Goal: Task Accomplishment & Management: Use online tool/utility

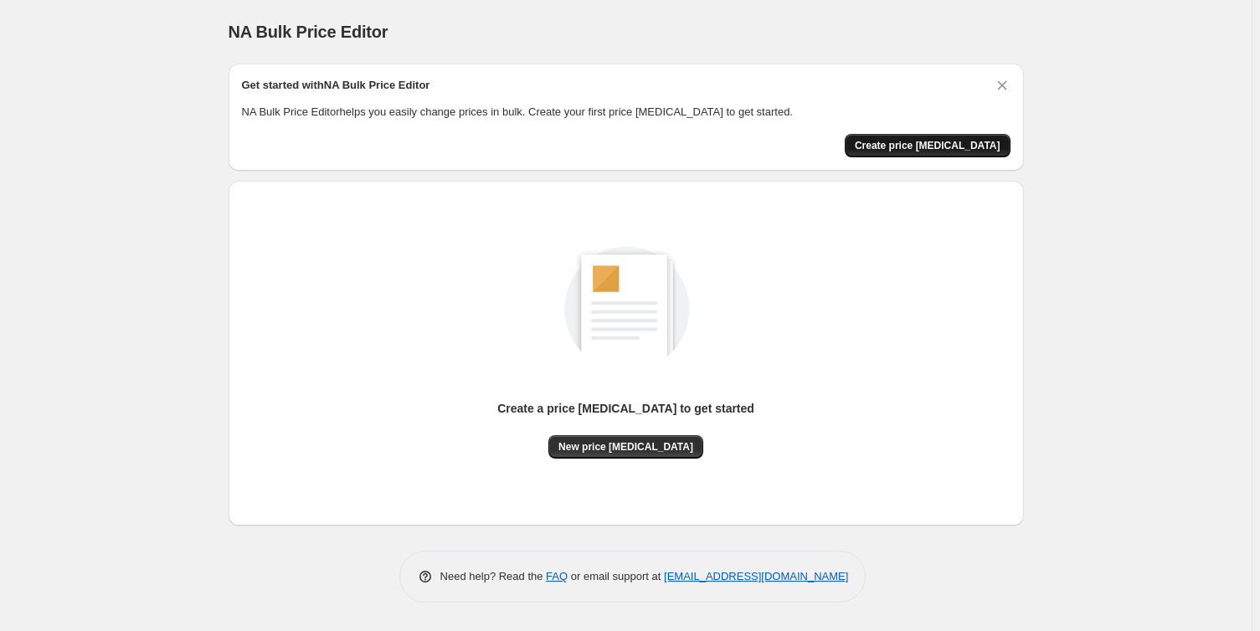
click at [945, 150] on span "Create price [MEDICAL_DATA]" at bounding box center [928, 145] width 146 height 13
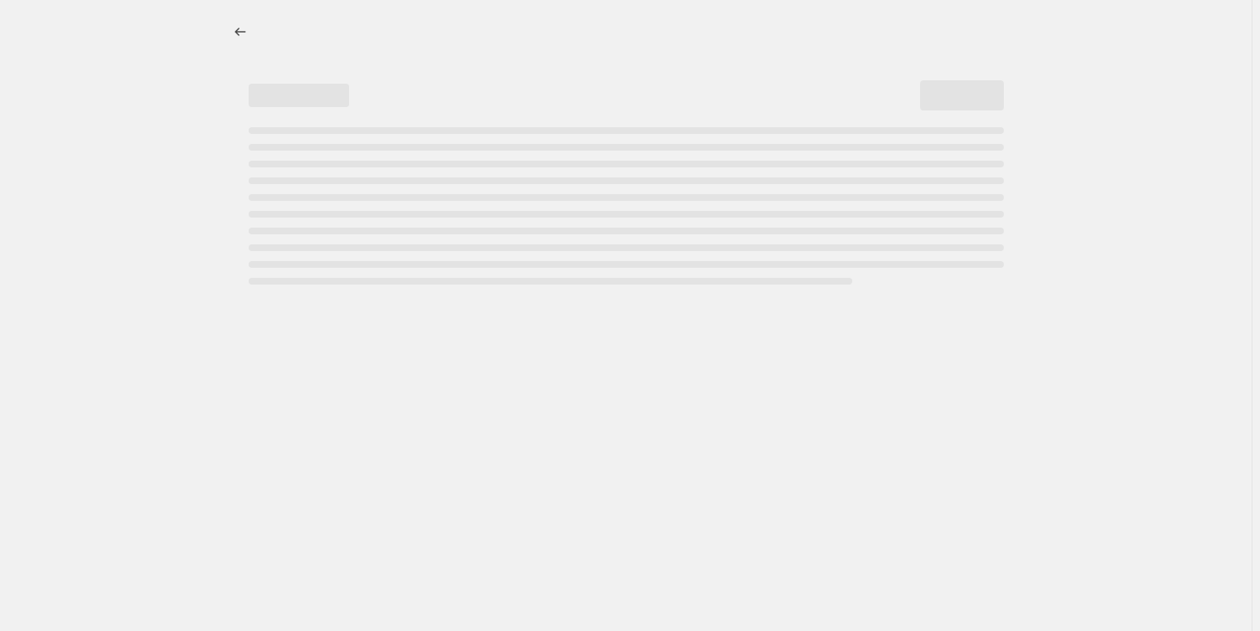
select select "percentage"
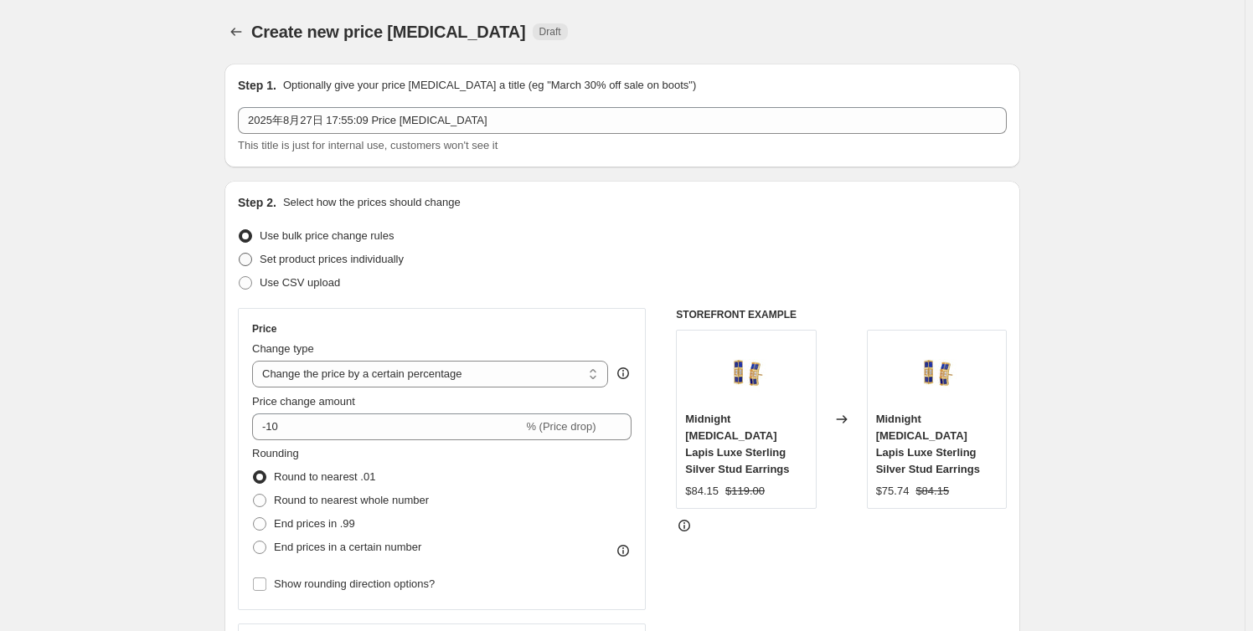
click at [301, 258] on span "Set product prices individually" at bounding box center [332, 259] width 144 height 13
click at [239, 254] on input "Set product prices individually" at bounding box center [239, 253] width 1 height 1
radio input "true"
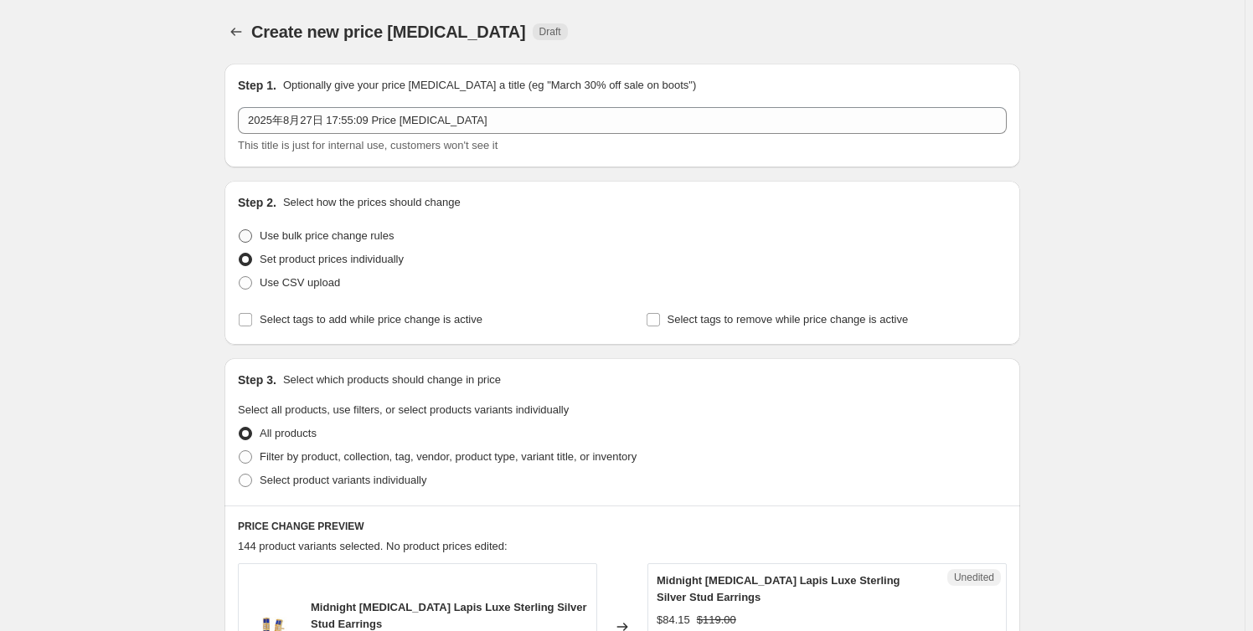
click at [333, 234] on span "Use bulk price change rules" at bounding box center [327, 235] width 134 height 13
click at [239, 230] on input "Use bulk price change rules" at bounding box center [239, 229] width 1 height 1
radio input "true"
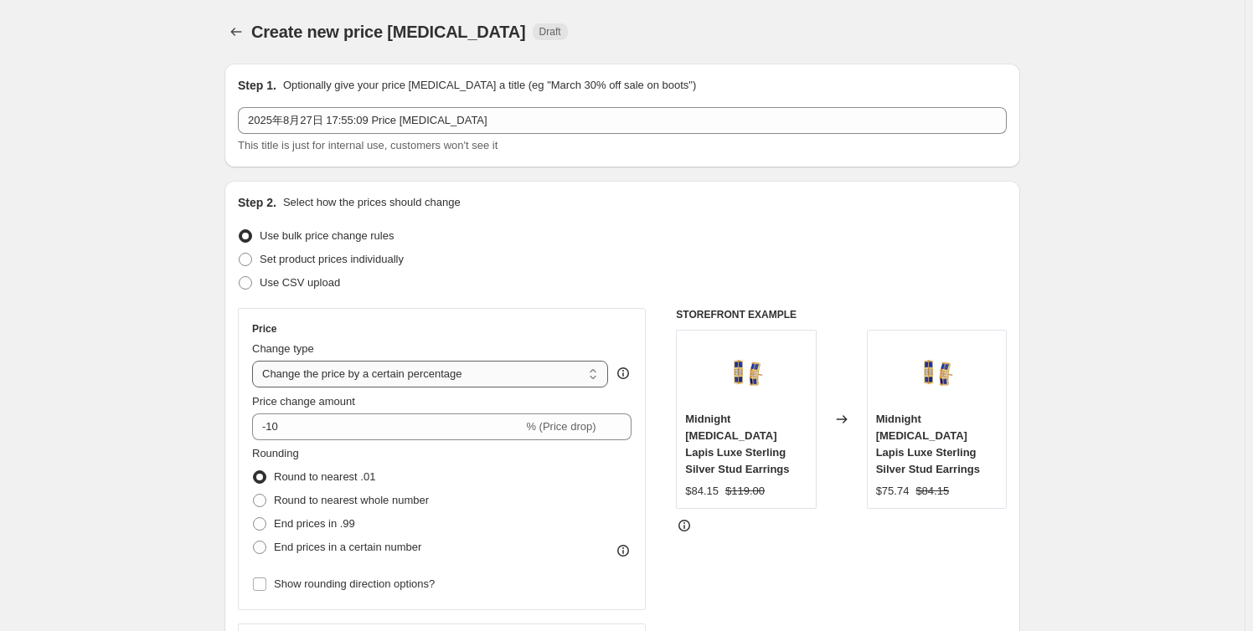
click at [574, 375] on select "Change the price to a certain amount Change the price by a certain amount Chang…" at bounding box center [430, 374] width 356 height 27
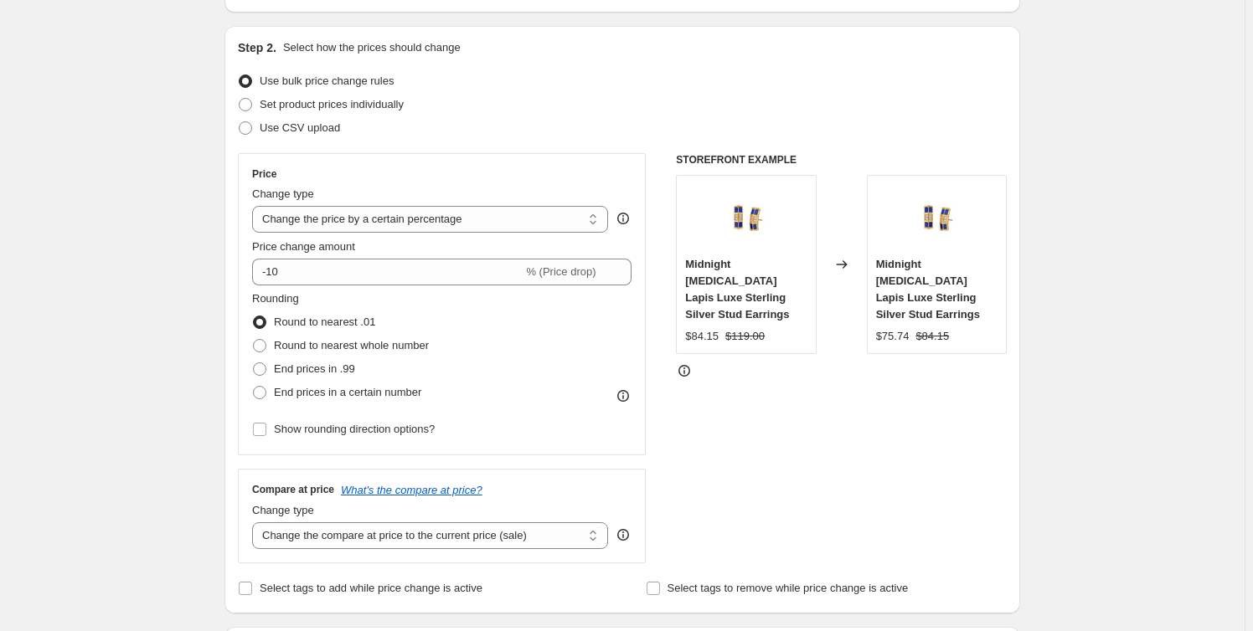
scroll to position [152, 0]
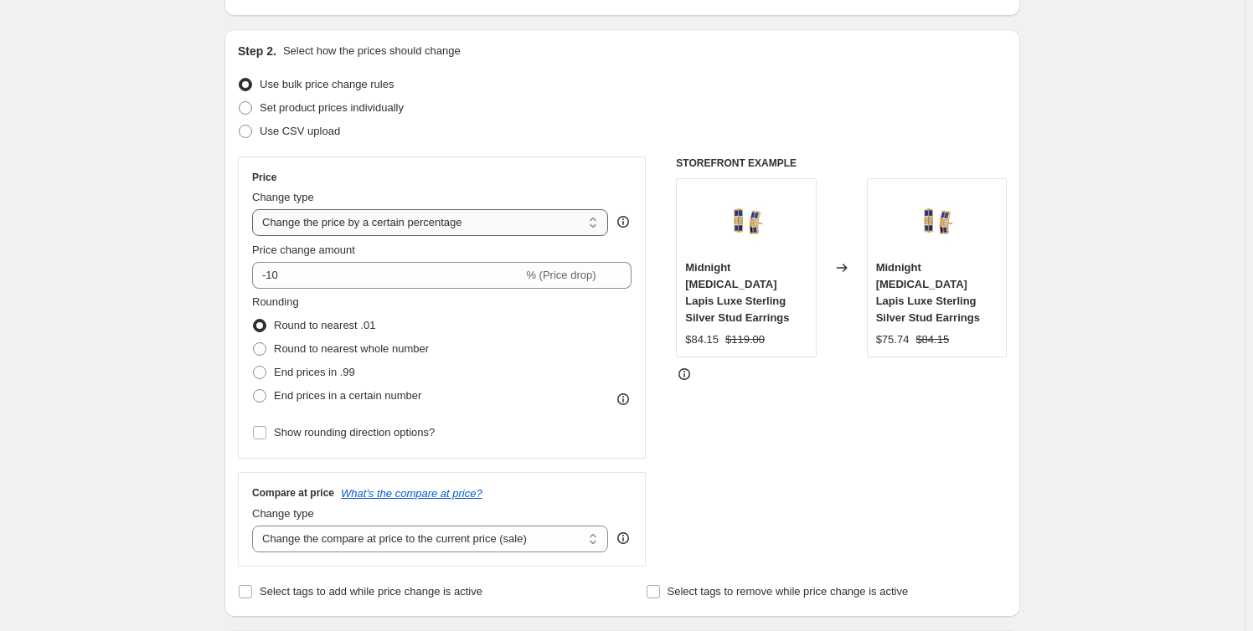
click at [403, 222] on select "Change the price to a certain amount Change the price by a certain amount Chang…" at bounding box center [430, 222] width 356 height 27
select select "no_change"
click at [255, 209] on select "Change the price to a certain amount Change the price by a certain amount Chang…" at bounding box center [430, 222] width 356 height 27
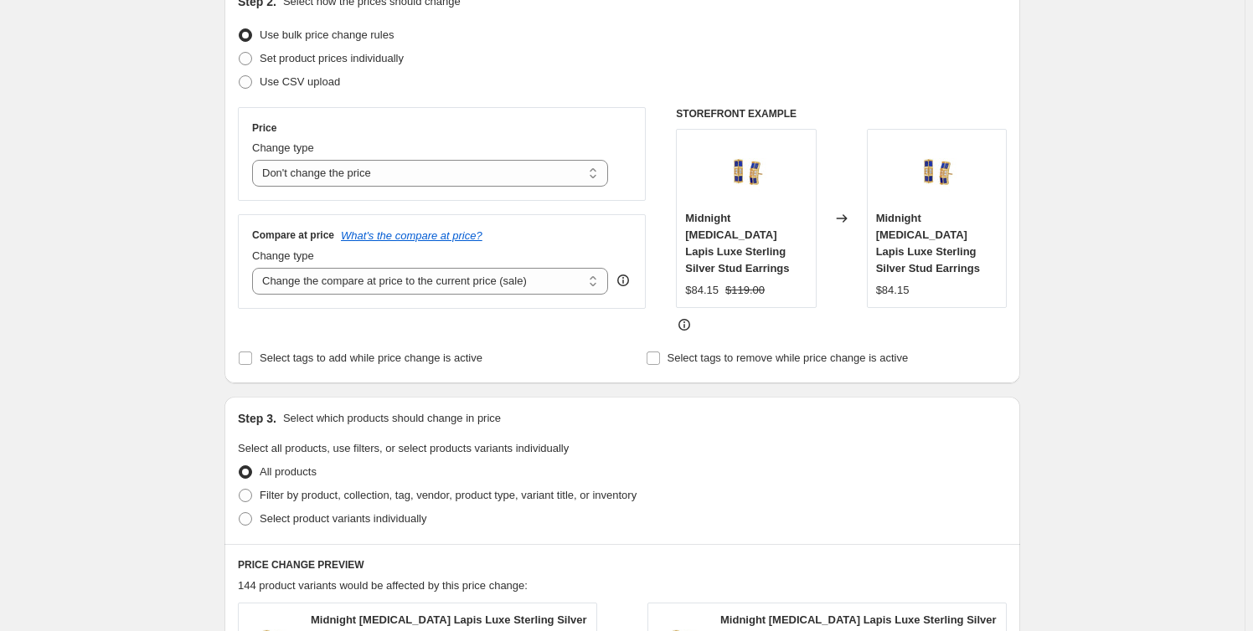
scroll to position [228, 0]
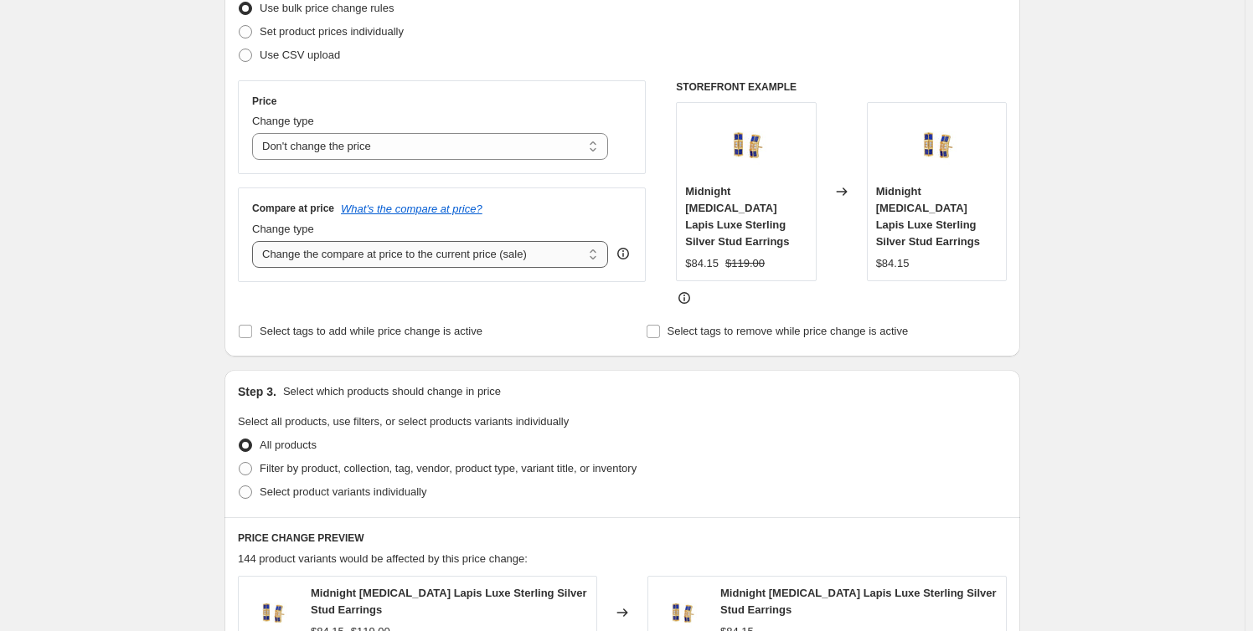
click at [327, 259] on select "Change the compare at price to the current price (sale) Change the compare at p…" at bounding box center [430, 254] width 356 height 27
select select "to"
click at [255, 241] on select "Change the compare at price to the current price (sale) Change the compare at p…" at bounding box center [430, 254] width 356 height 27
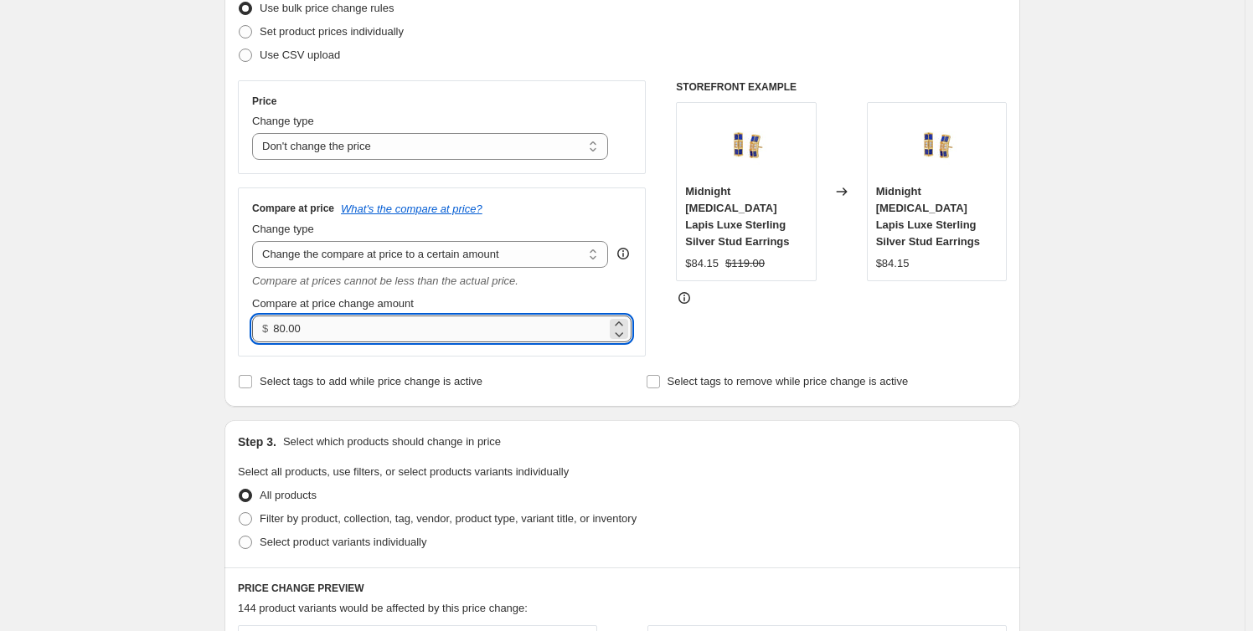
click at [327, 329] on input "80.00" at bounding box center [439, 329] width 332 height 27
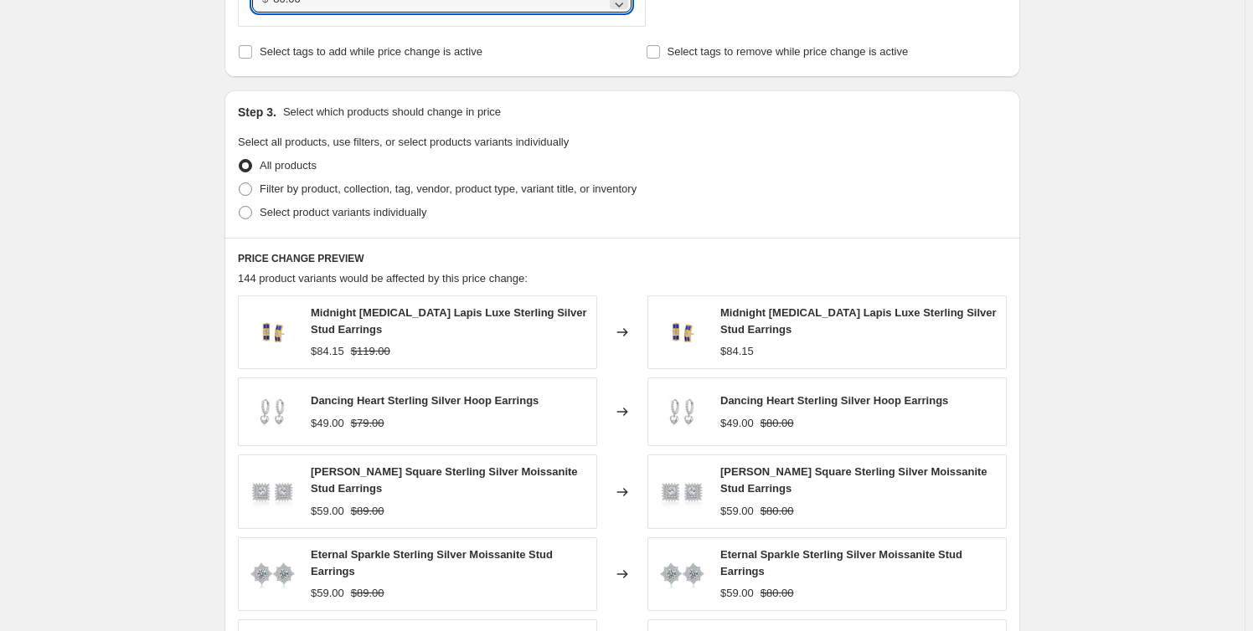
scroll to position [532, 0]
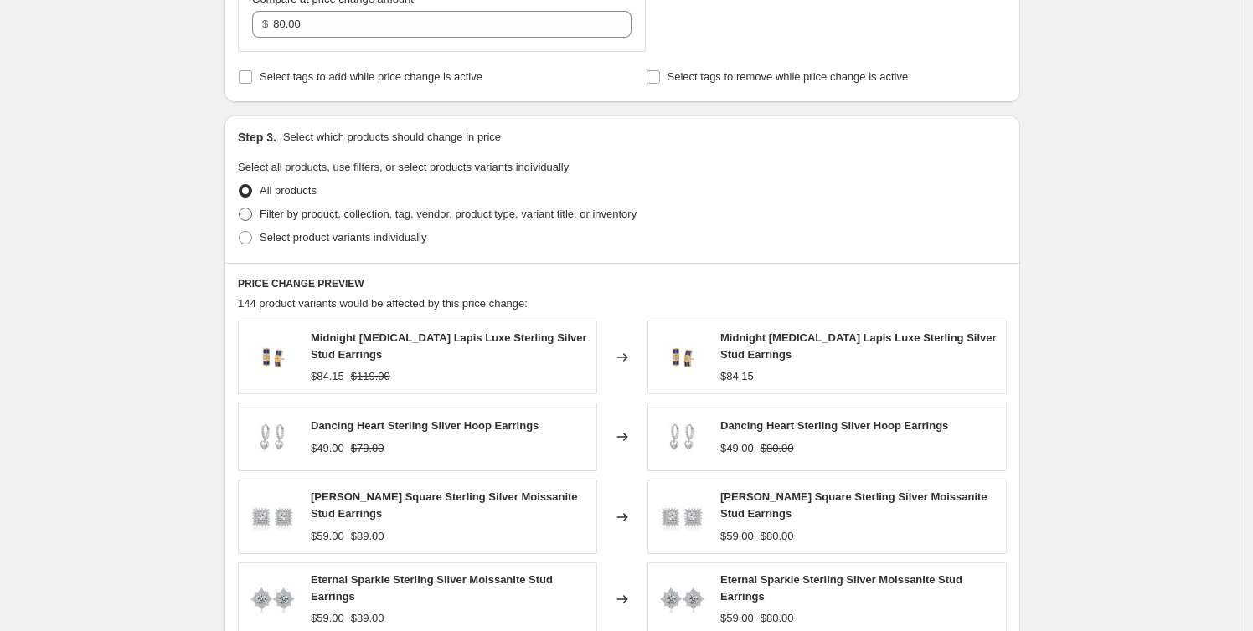
click at [252, 214] on span at bounding box center [245, 214] width 13 height 13
click at [239, 208] on input "Filter by product, collection, tag, vendor, product type, variant title, or inv…" at bounding box center [239, 208] width 1 height 1
radio input "true"
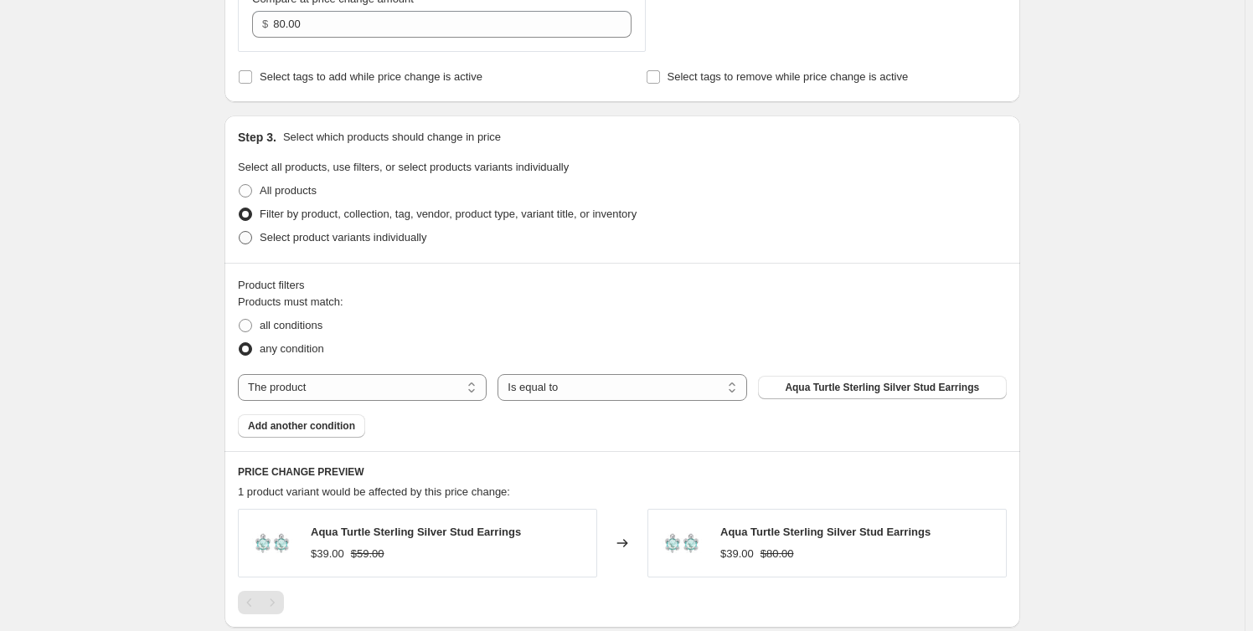
click at [251, 240] on span at bounding box center [245, 237] width 13 height 13
click at [239, 232] on input "Select product variants individually" at bounding box center [239, 231] width 1 height 1
radio input "true"
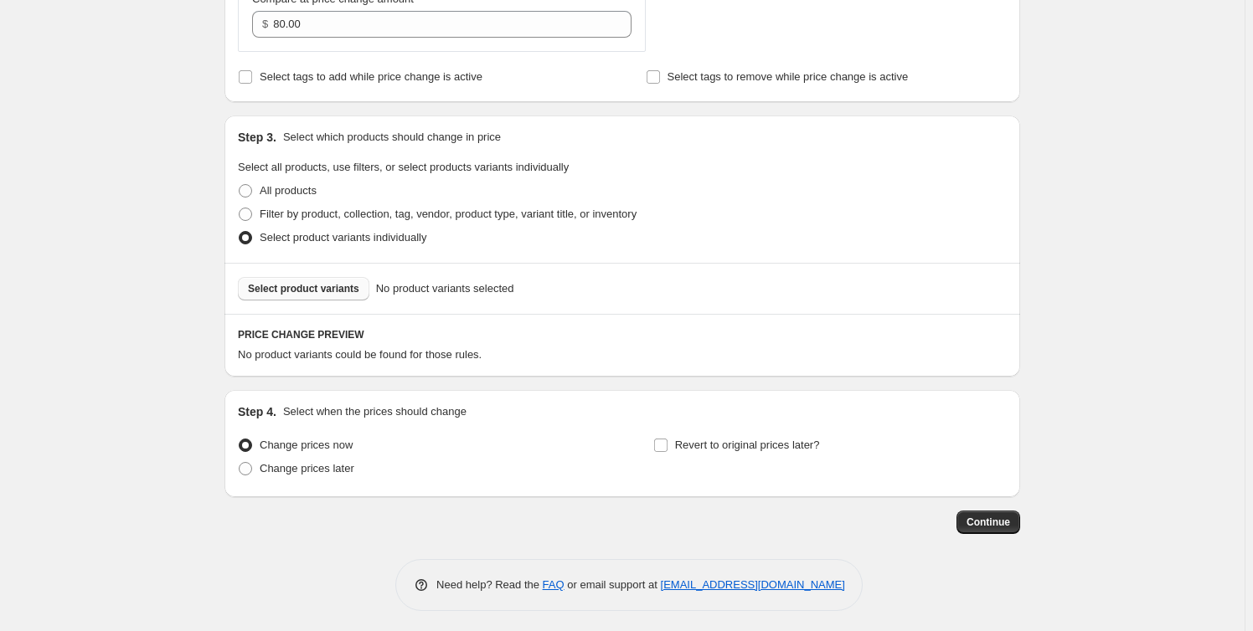
click at [300, 291] on span "Select product variants" at bounding box center [303, 288] width 111 height 13
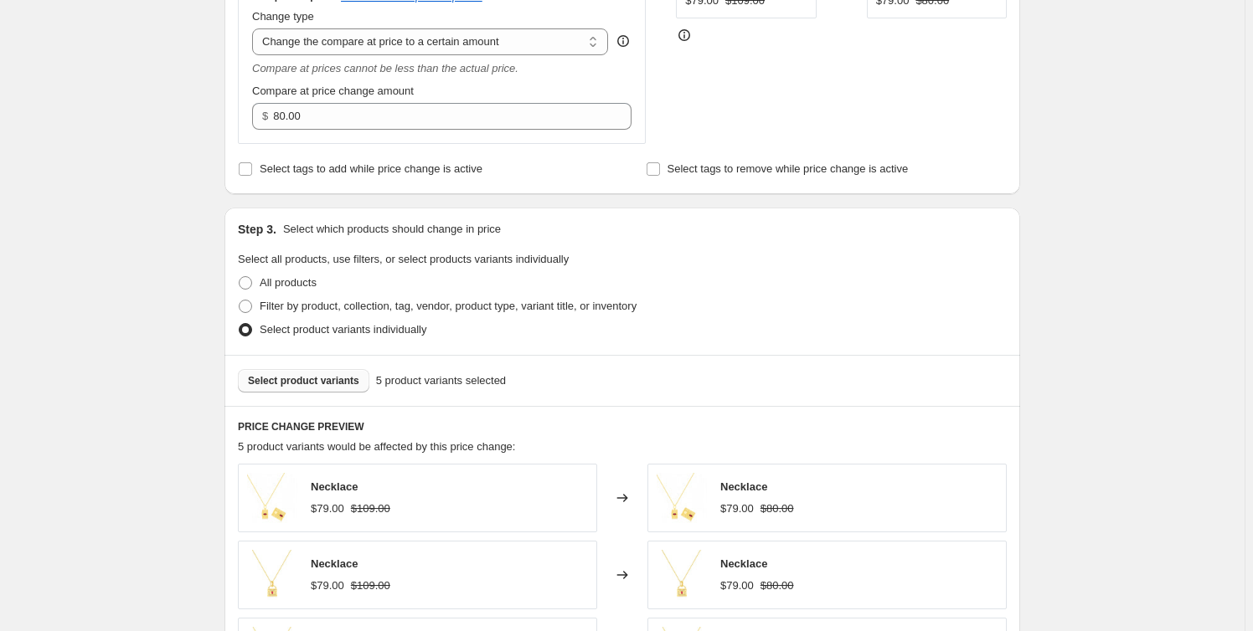
scroll to position [304, 0]
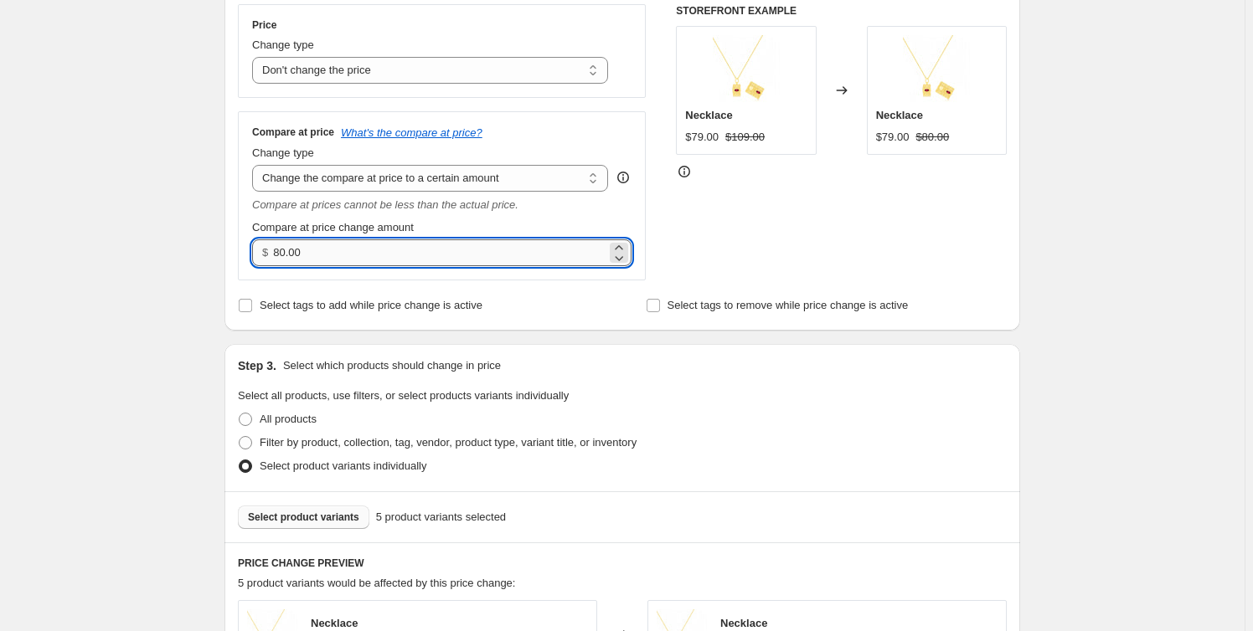
click at [355, 260] on input "80.00" at bounding box center [439, 252] width 332 height 27
drag, startPoint x: 355, startPoint y: 260, endPoint x: 255, endPoint y: 251, distance: 100.9
click at [255, 251] on div "Compare at price What's the compare at price? Change type Change the compare at…" at bounding box center [442, 195] width 408 height 168
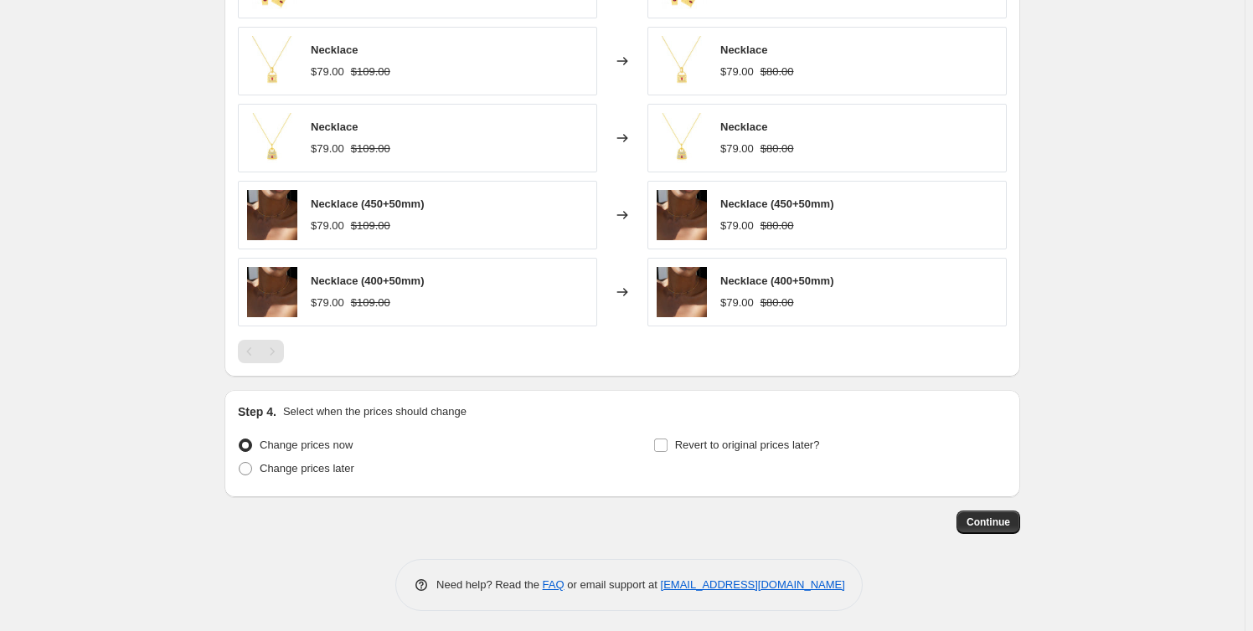
scroll to position [959, 0]
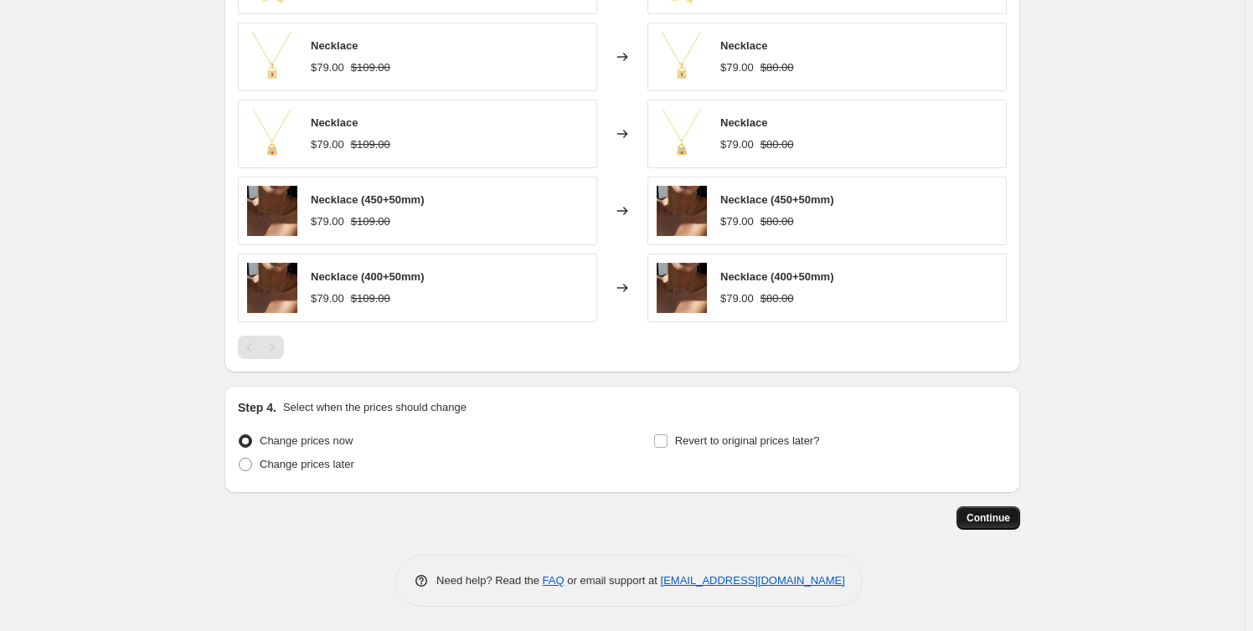
type input "109.00"
click at [1000, 515] on span "Continue" at bounding box center [988, 518] width 44 height 13
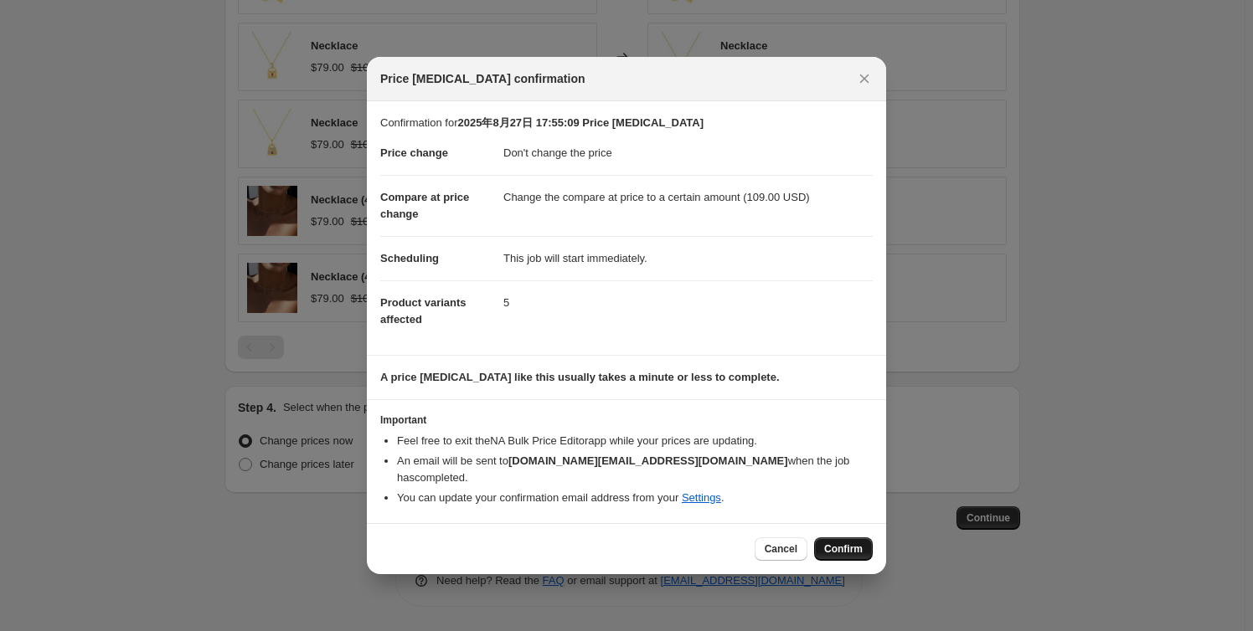
click at [836, 543] on span "Confirm" at bounding box center [843, 549] width 39 height 13
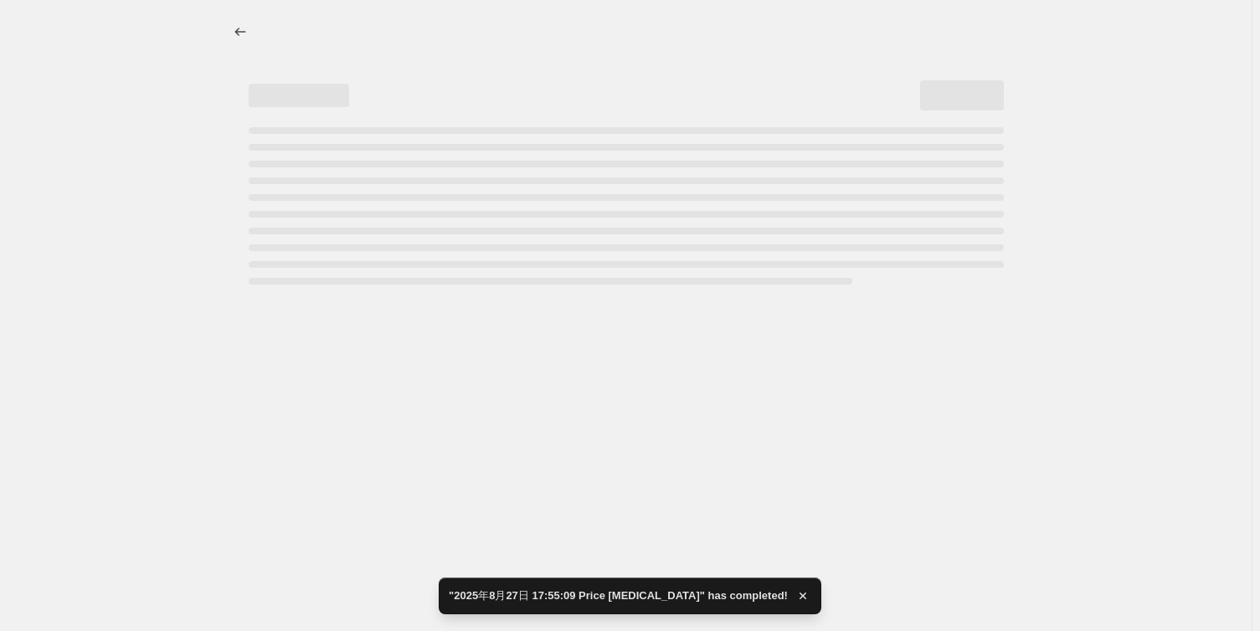
select select "no_change"
select select "to"
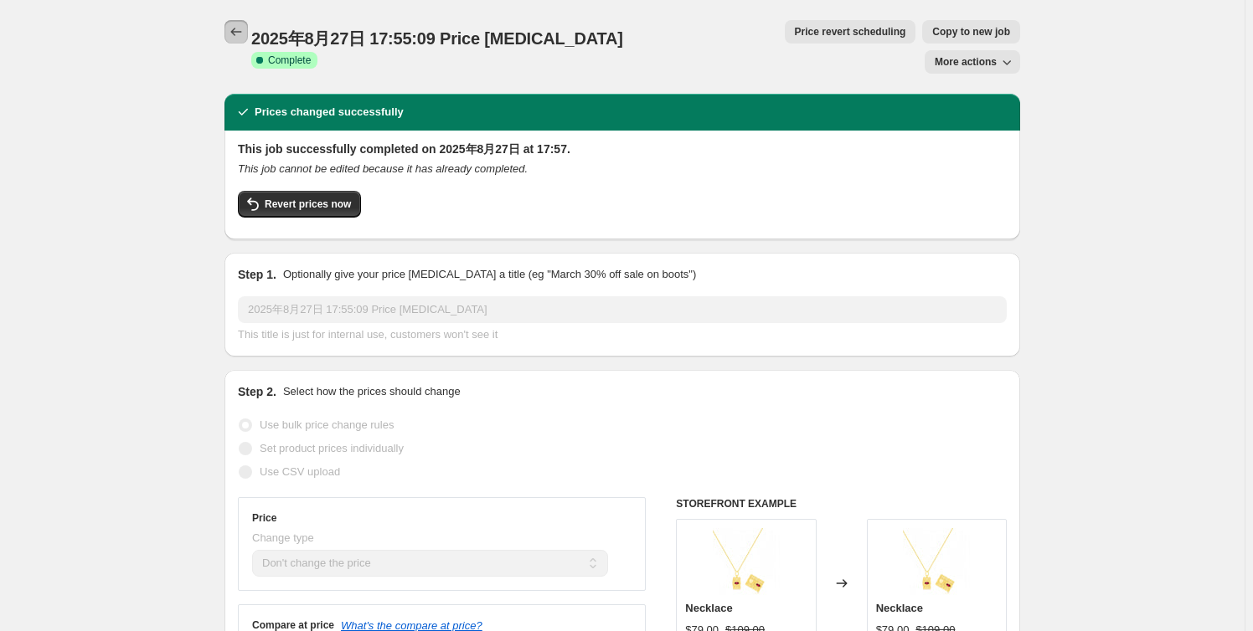
click at [244, 28] on icon "Price change jobs" at bounding box center [236, 31] width 17 height 17
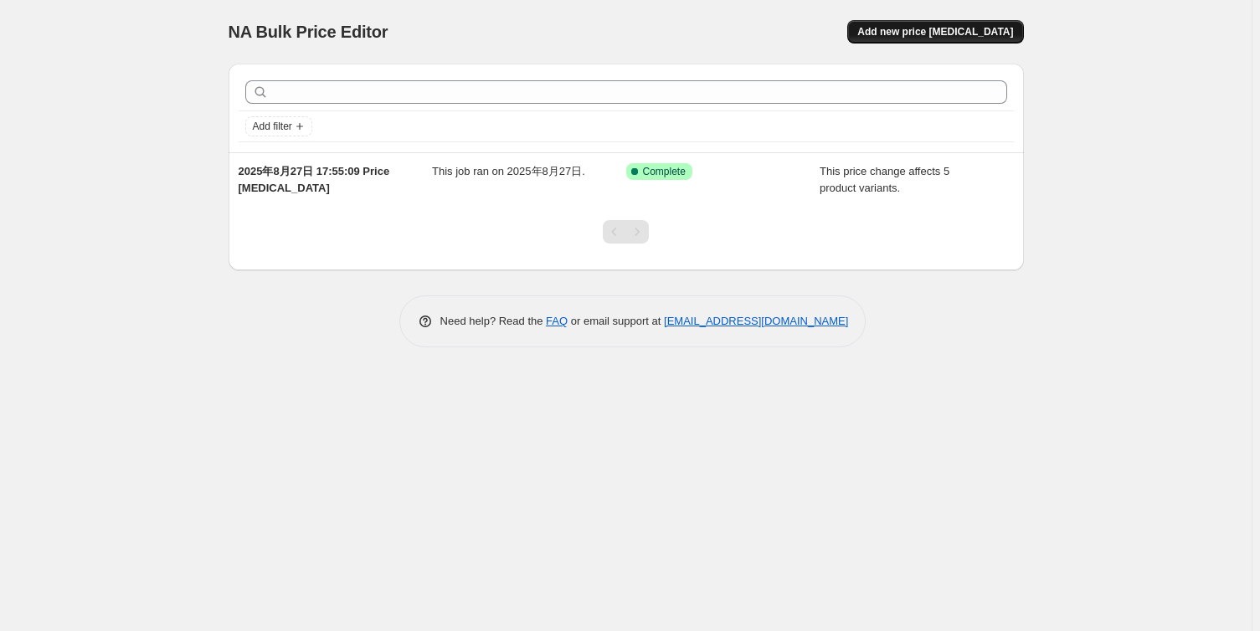
click at [965, 27] on span "Add new price [MEDICAL_DATA]" at bounding box center [935, 31] width 156 height 13
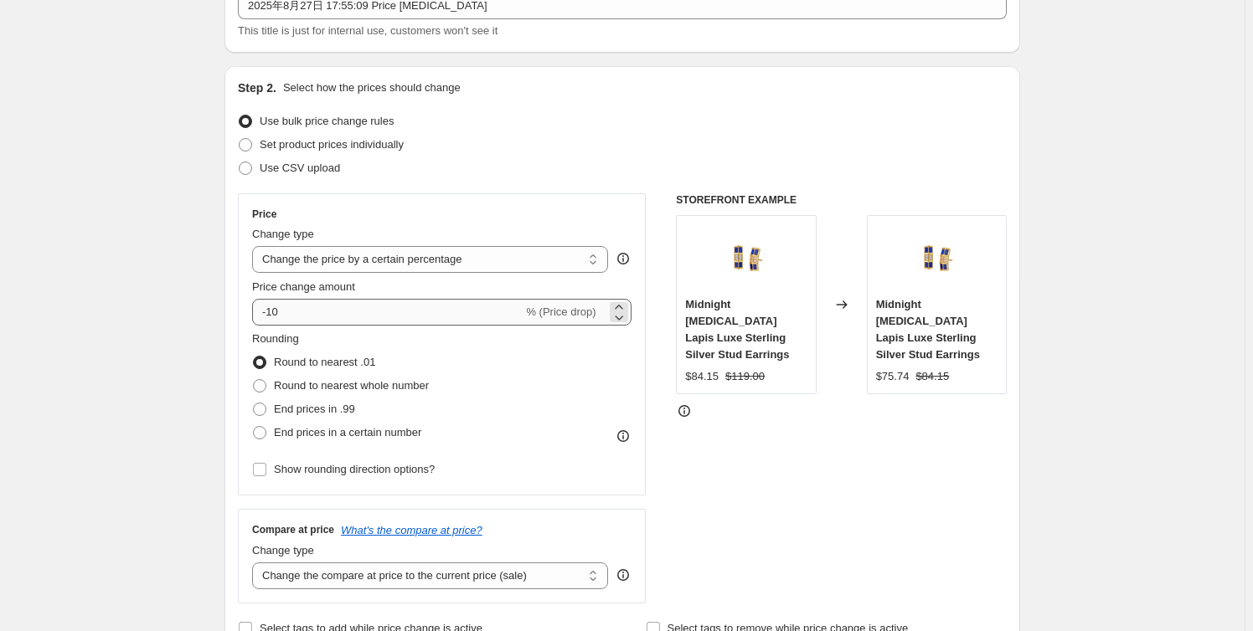
scroll to position [152, 0]
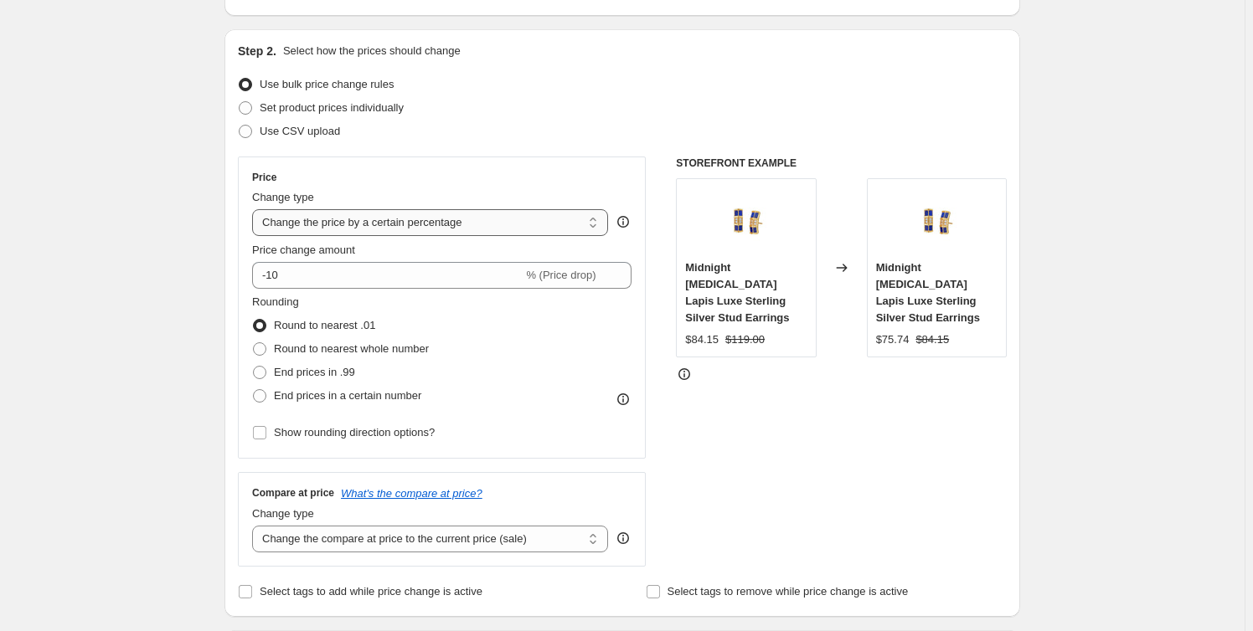
click at [388, 223] on select "Change the price to a certain amount Change the price by a certain amount Chang…" at bounding box center [430, 222] width 356 height 27
select select "no_change"
click at [255, 209] on select "Change the price to a certain amount Change the price by a certain amount Chang…" at bounding box center [430, 222] width 356 height 27
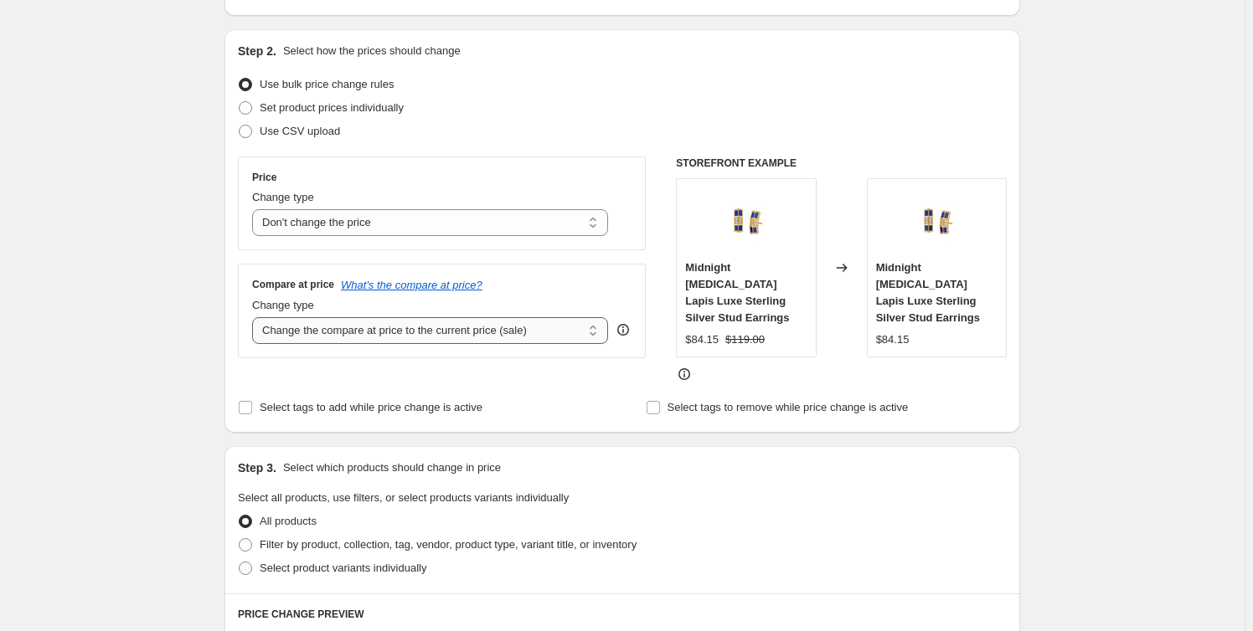
click at [338, 327] on select "Change the compare at price to the current price (sale) Change the compare at p…" at bounding box center [430, 330] width 356 height 27
select select "to"
click at [255, 317] on select "Change the compare at price to the current price (sale) Change the compare at p…" at bounding box center [430, 330] width 356 height 27
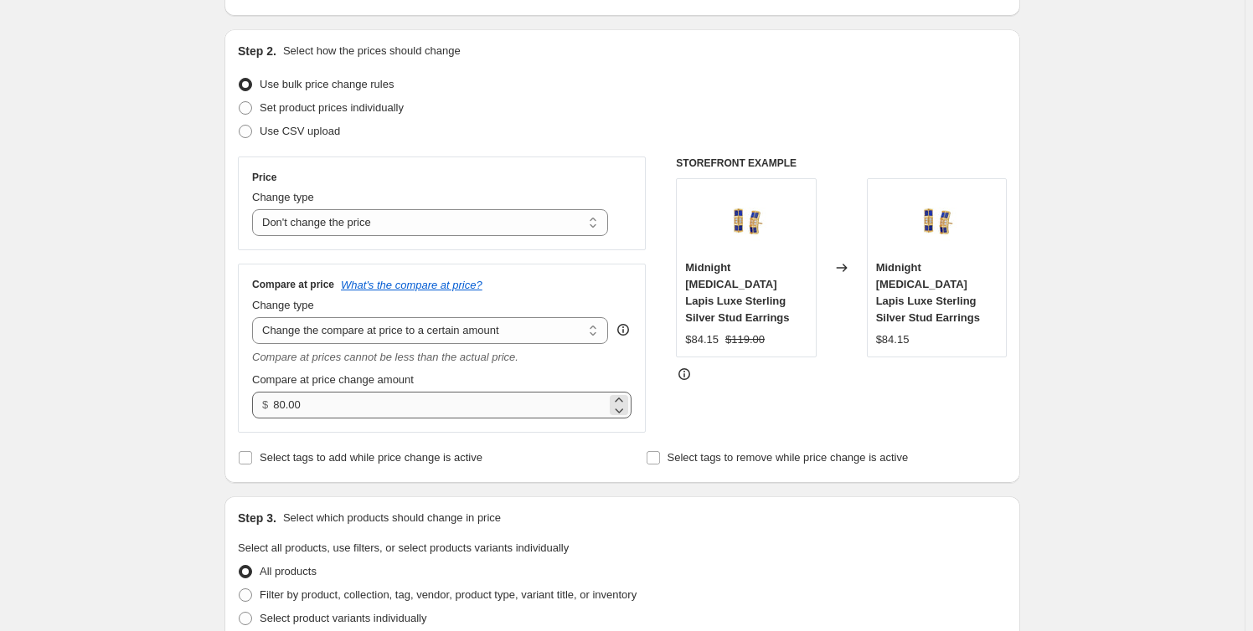
scroll to position [304, 0]
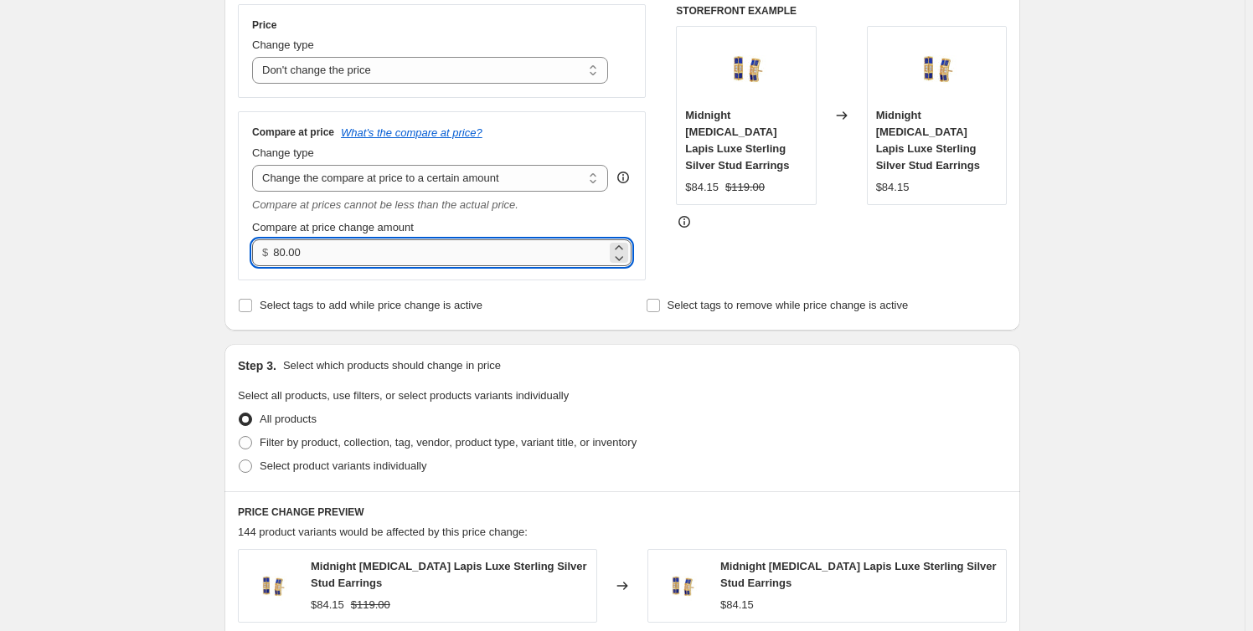
click at [336, 253] on input "80.00" at bounding box center [439, 252] width 332 height 27
drag, startPoint x: 336, startPoint y: 253, endPoint x: 274, endPoint y: 255, distance: 62.0
click at [274, 255] on div "$ 80.00" at bounding box center [441, 252] width 379 height 27
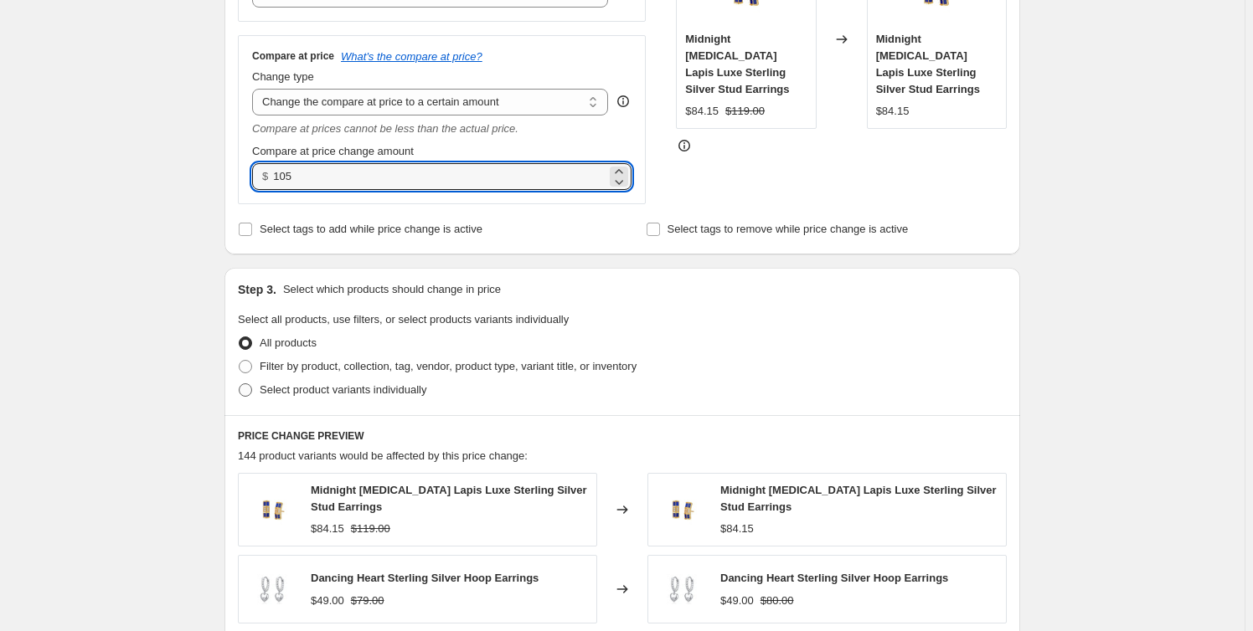
type input "105.00"
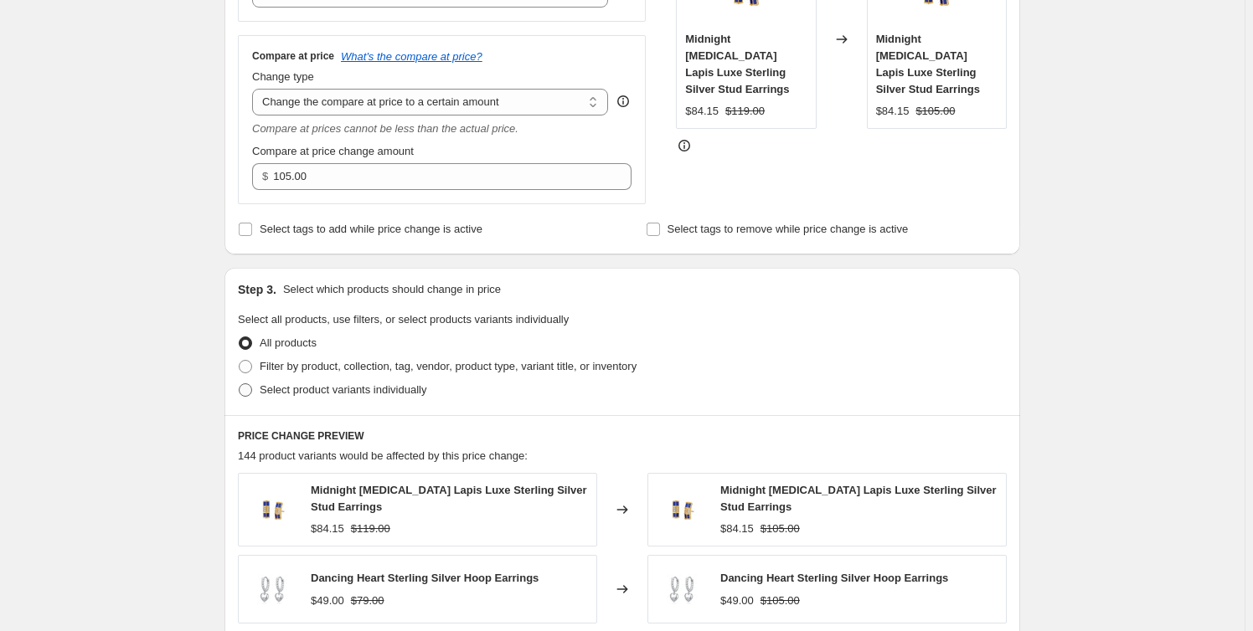
click at [287, 384] on span "Select product variants individually" at bounding box center [343, 389] width 167 height 13
click at [239, 384] on input "Select product variants individually" at bounding box center [239, 383] width 1 height 1
radio input "true"
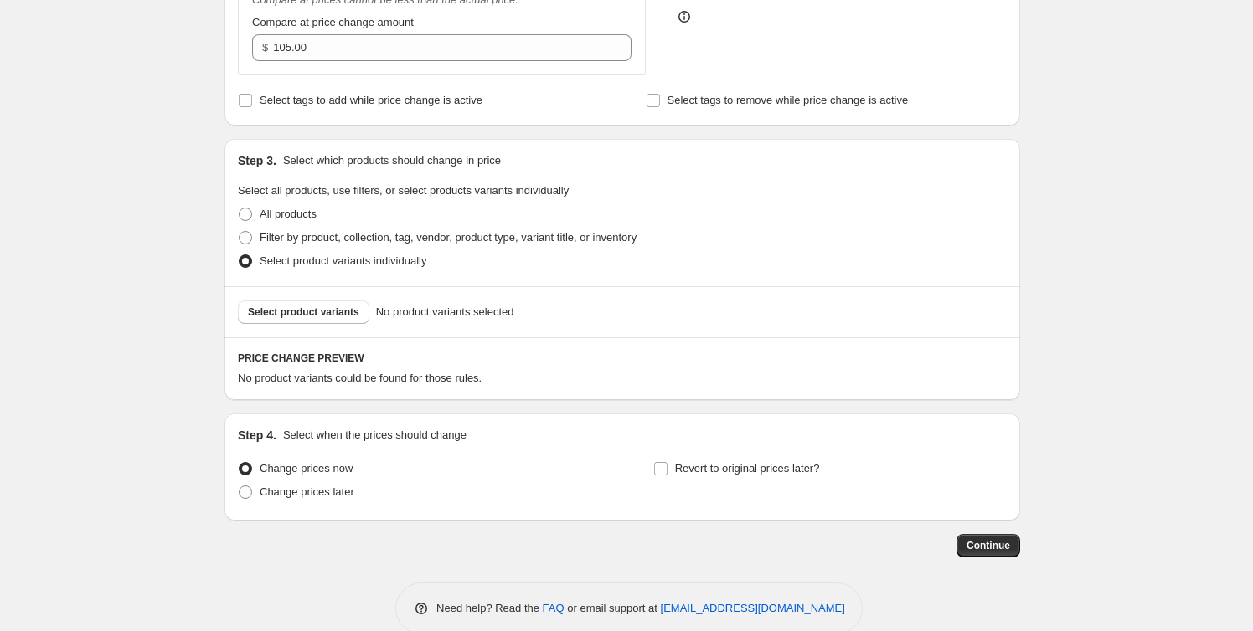
scroll to position [532, 0]
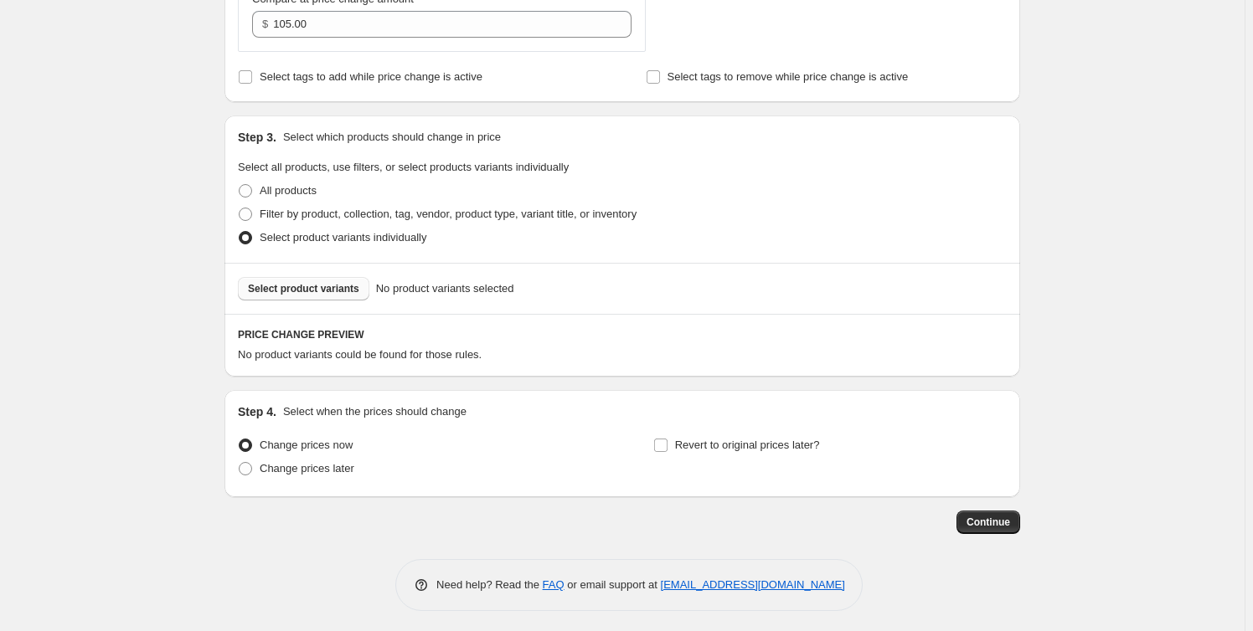
click at [337, 291] on span "Select product variants" at bounding box center [303, 288] width 111 height 13
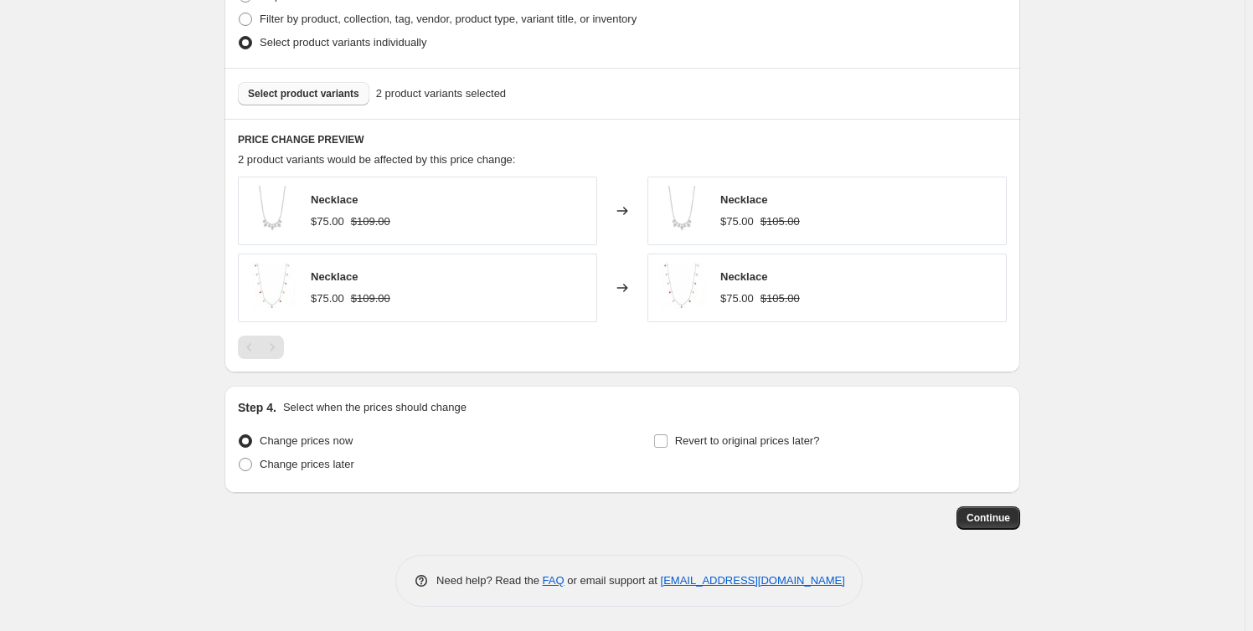
scroll to position [728, 0]
click at [981, 516] on span "Continue" at bounding box center [988, 517] width 44 height 13
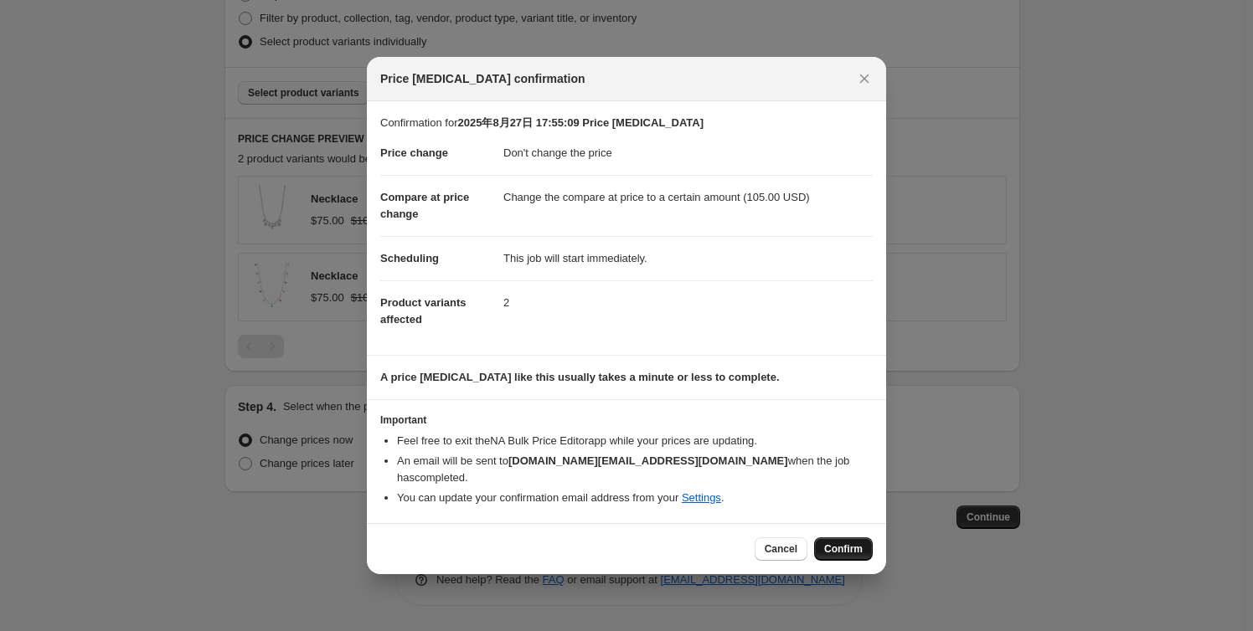
click at [853, 543] on span "Confirm" at bounding box center [843, 549] width 39 height 13
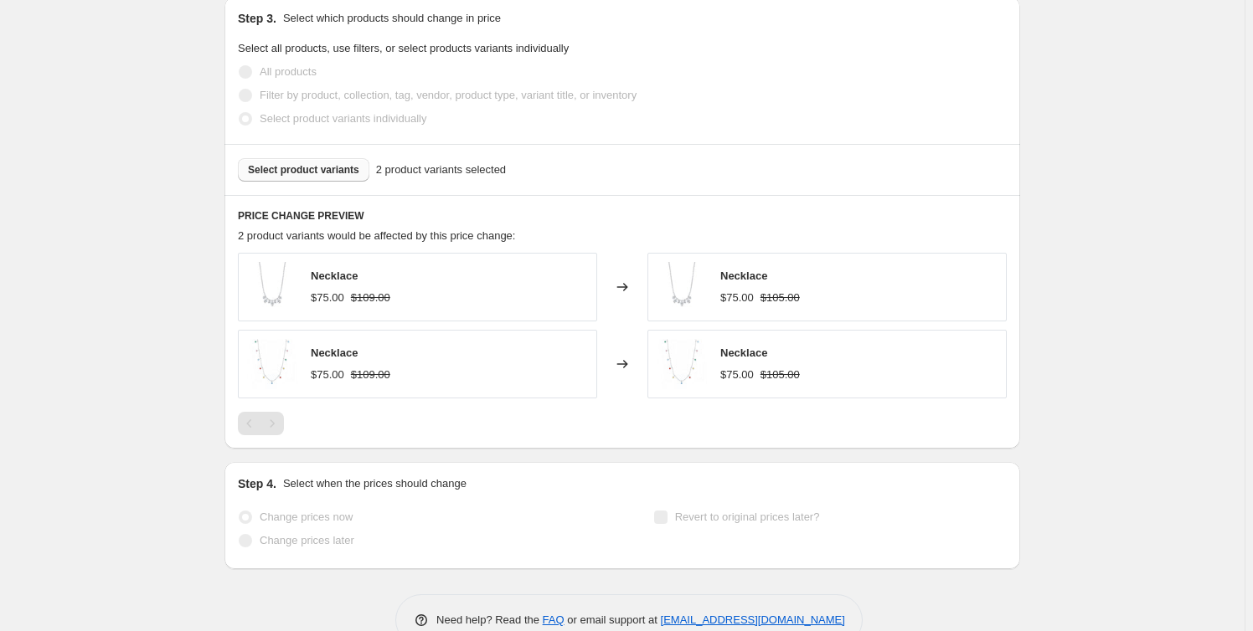
select select "no_change"
select select "to"
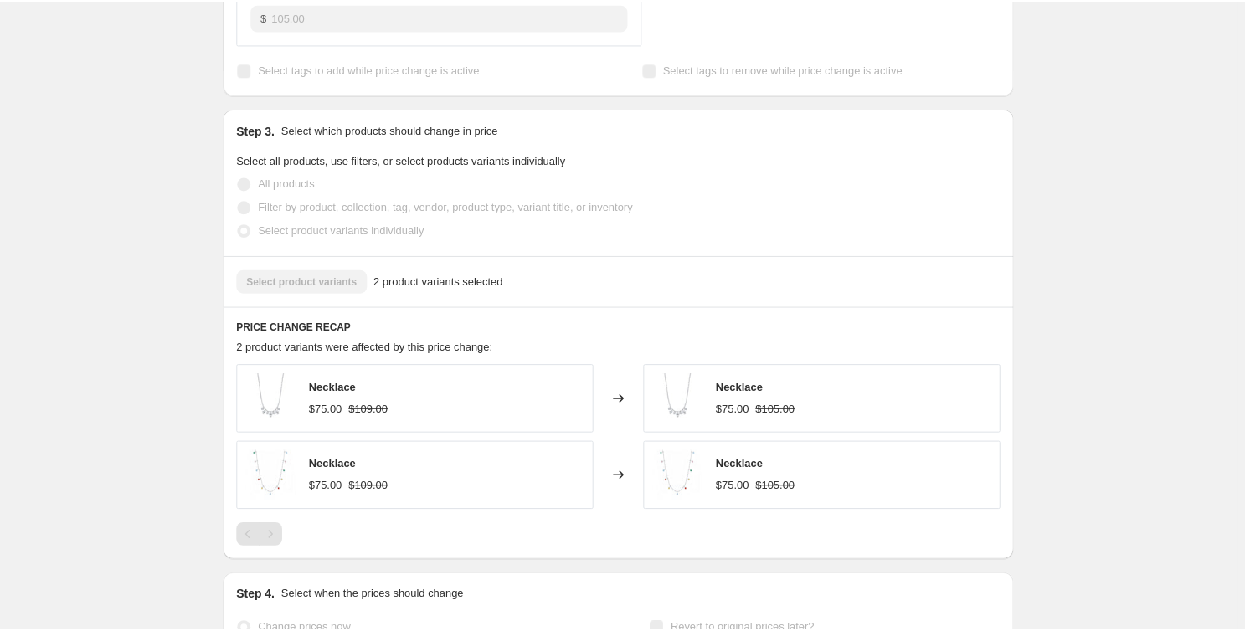
scroll to position [0, 0]
